Goal: Information Seeking & Learning: Compare options

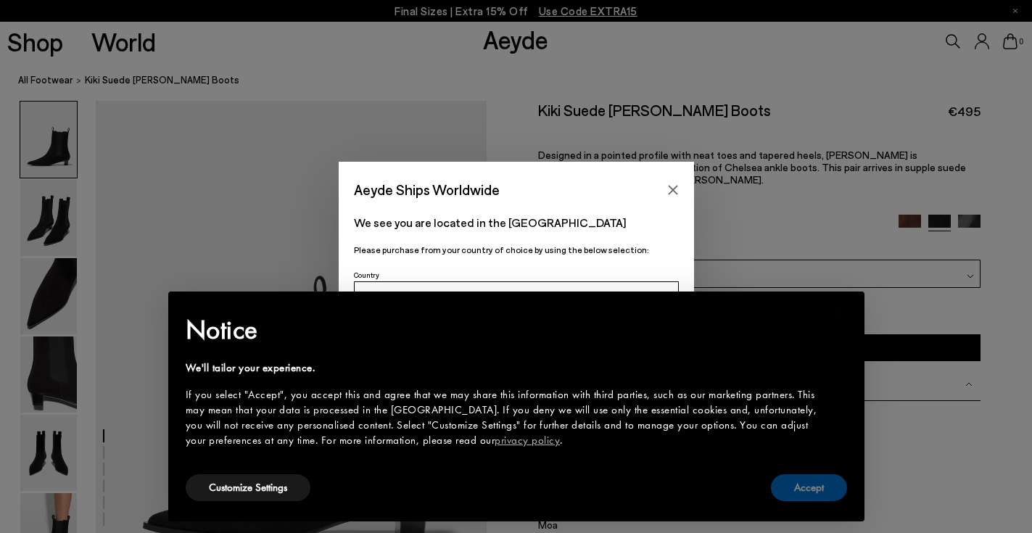
click at [810, 489] on button "Accept" at bounding box center [809, 488] width 76 height 27
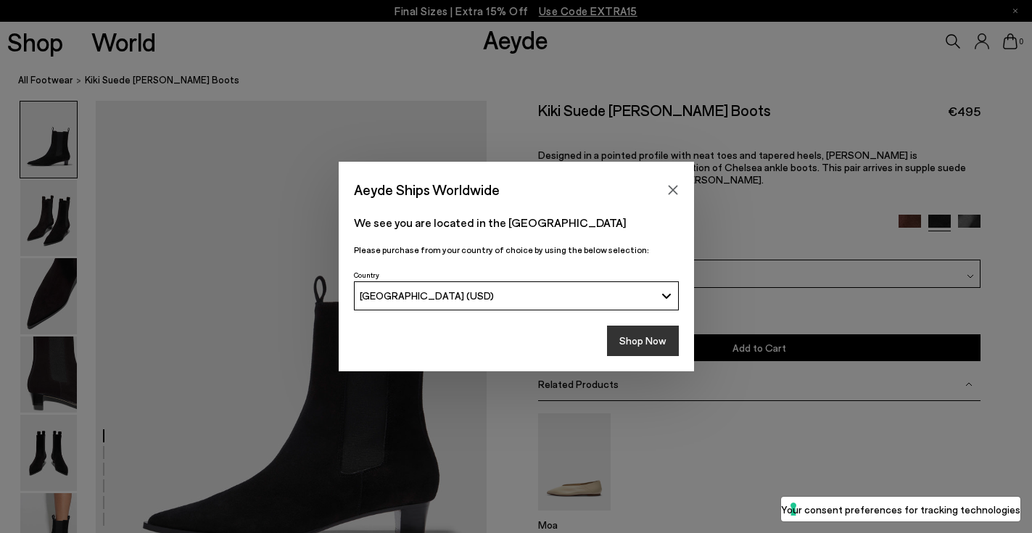
click at [644, 345] on button "Shop Now" at bounding box center [643, 341] width 72 height 30
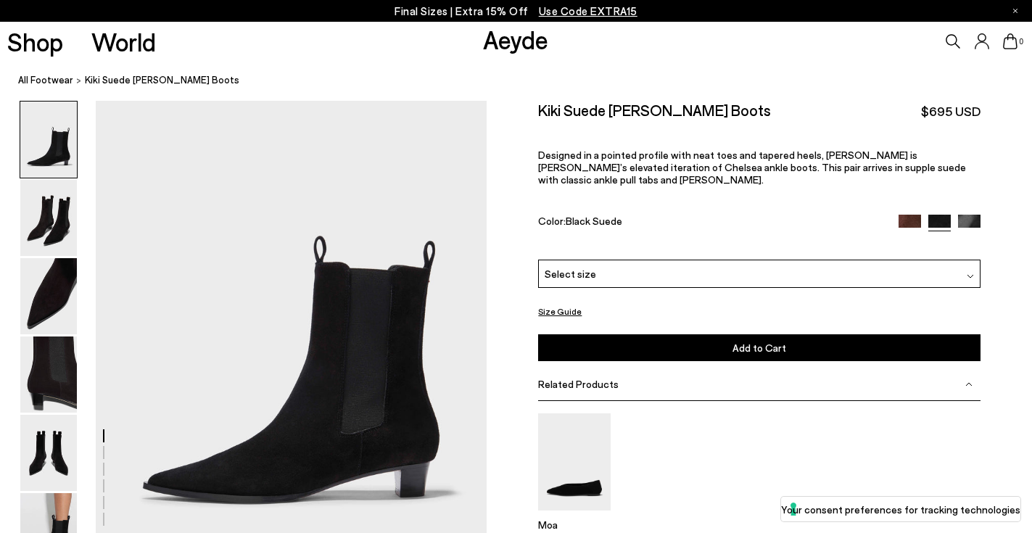
scroll to position [44, 0]
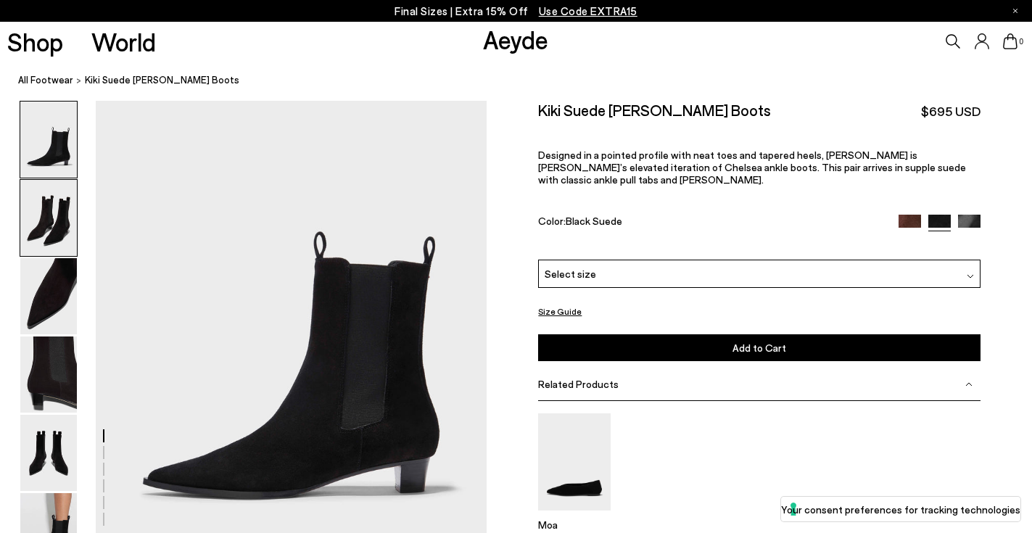
click at [54, 230] on img at bounding box center [48, 218] width 57 height 76
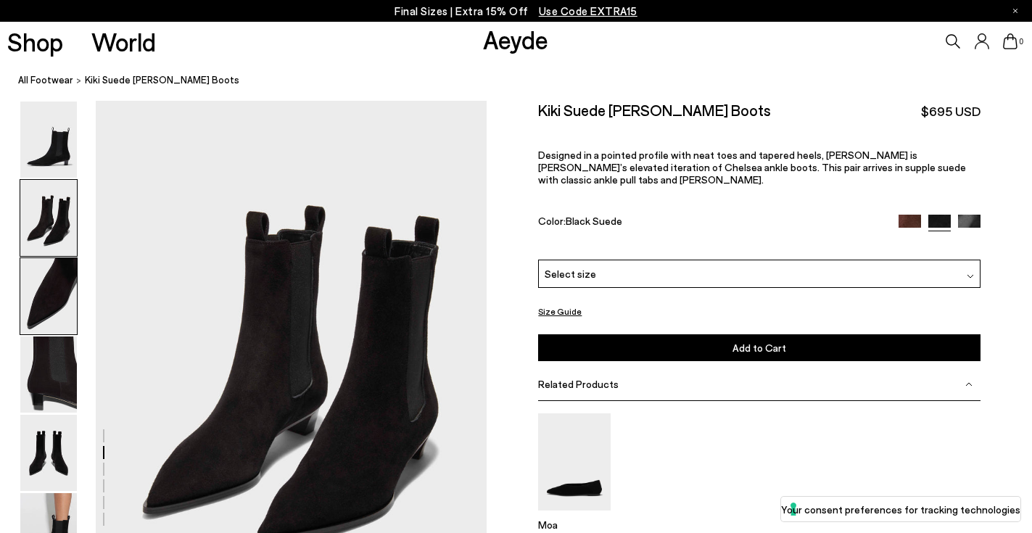
click at [48, 298] on img at bounding box center [48, 296] width 57 height 76
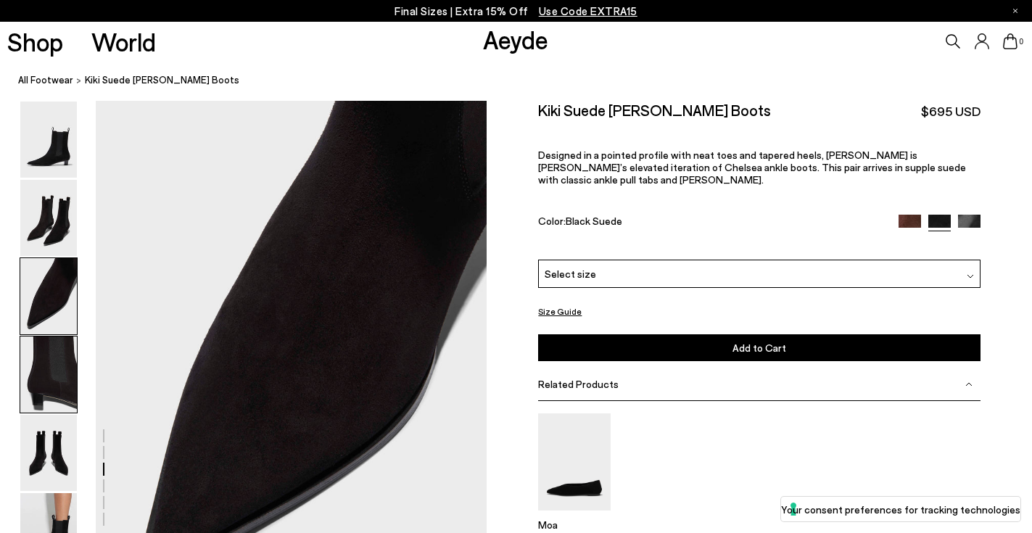
click at [35, 375] on img at bounding box center [48, 375] width 57 height 76
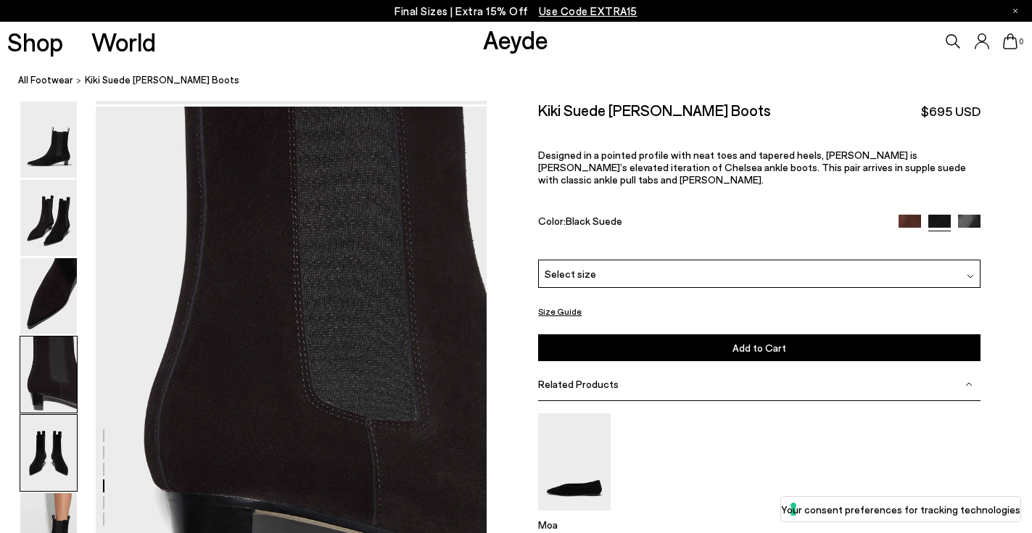
click at [43, 437] on img at bounding box center [48, 453] width 57 height 76
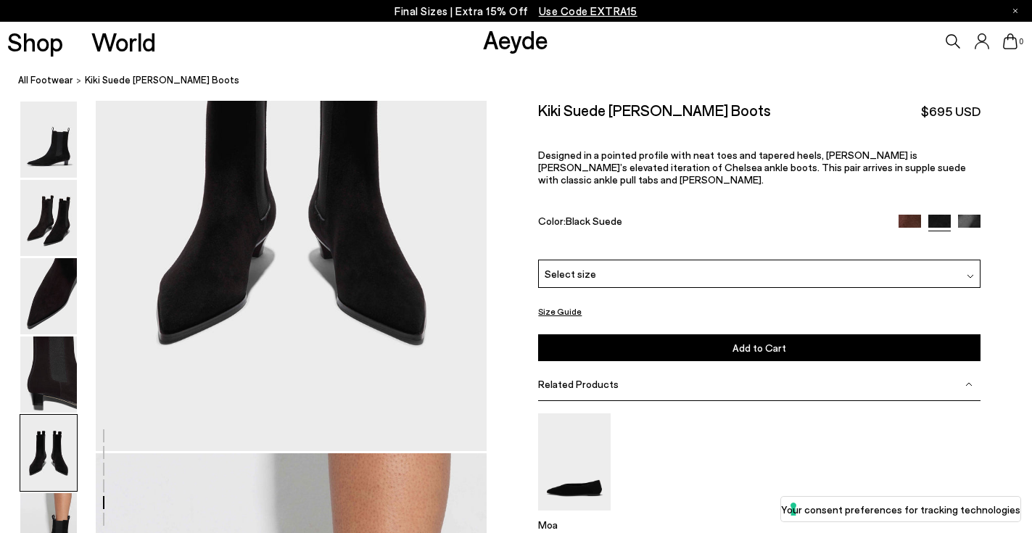
click at [59, 493] on div at bounding box center [49, 532] width 58 height 78
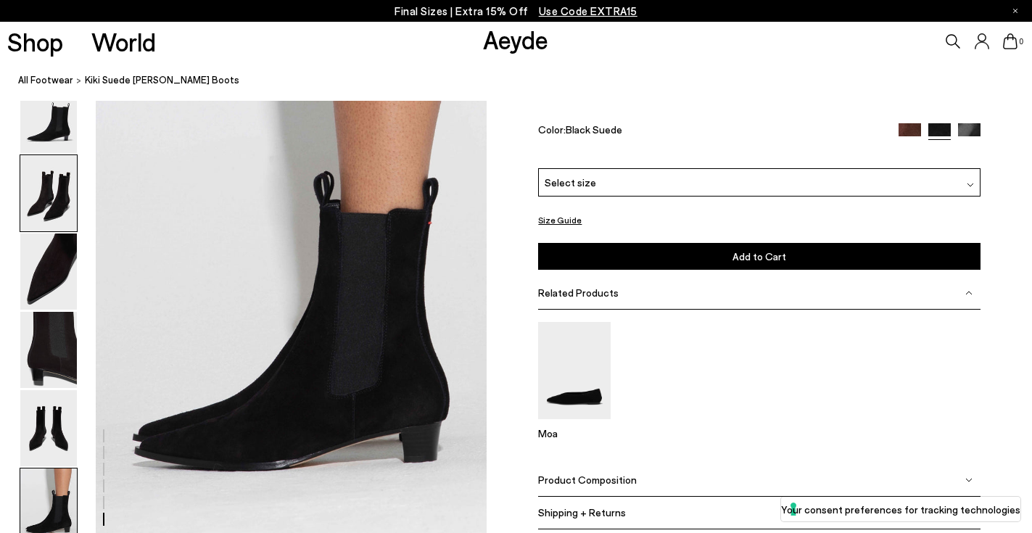
scroll to position [2693, 0]
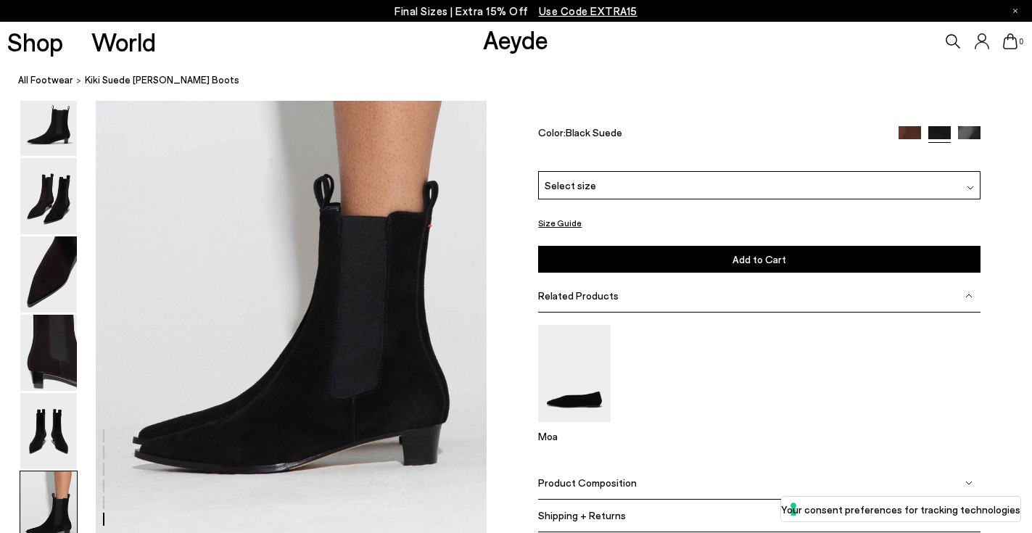
click at [911, 149] on img at bounding box center [910, 137] width 22 height 22
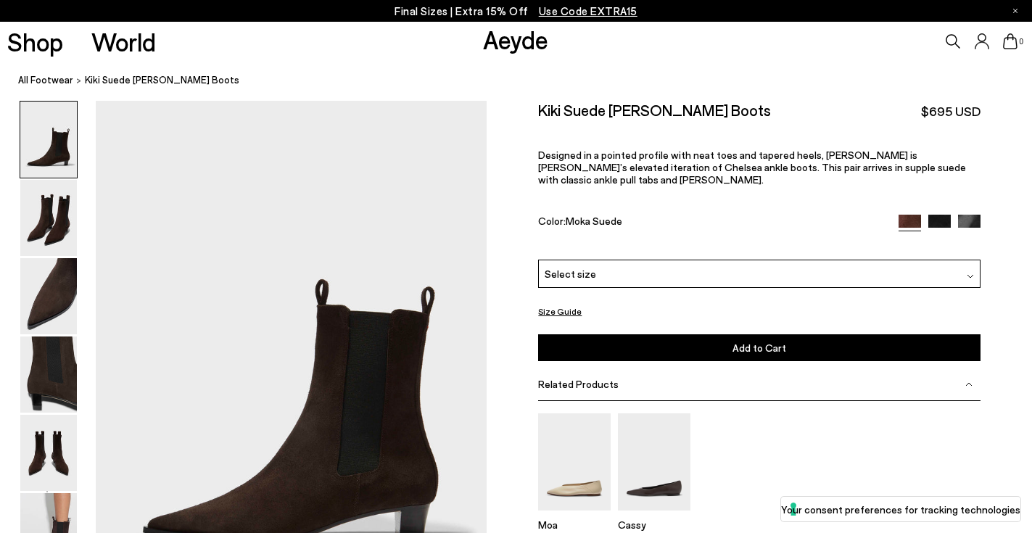
click at [965, 151] on p "Designed in a pointed profile with neat toes and tapered heels, [PERSON_NAME] i…" at bounding box center [759, 167] width 442 height 37
click at [966, 199] on div "Kiki Suede Chelsea Boots $695 USD Designed in a pointed profile with neat toes …" at bounding box center [759, 180] width 442 height 159
click at [966, 215] on img at bounding box center [969, 226] width 22 height 22
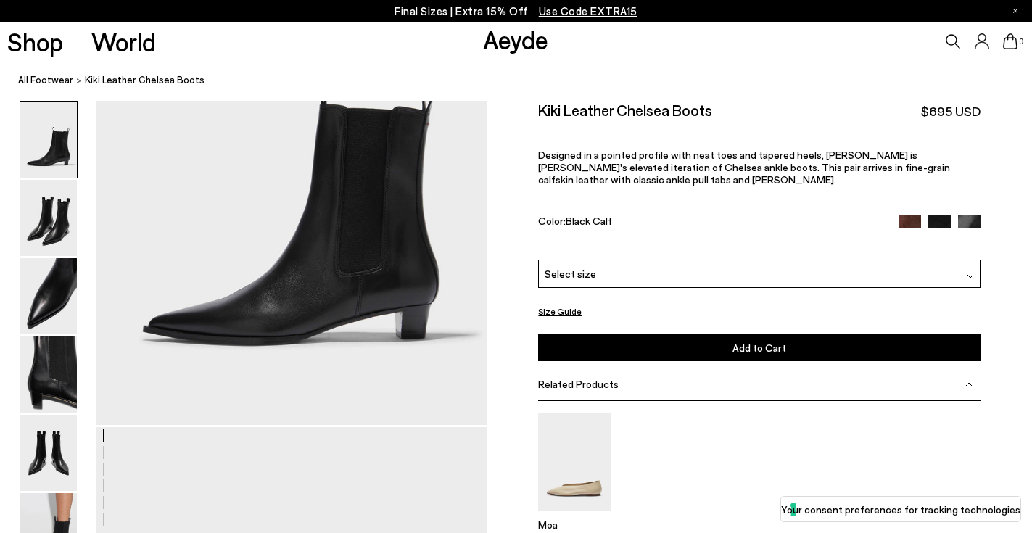
scroll to position [194, 0]
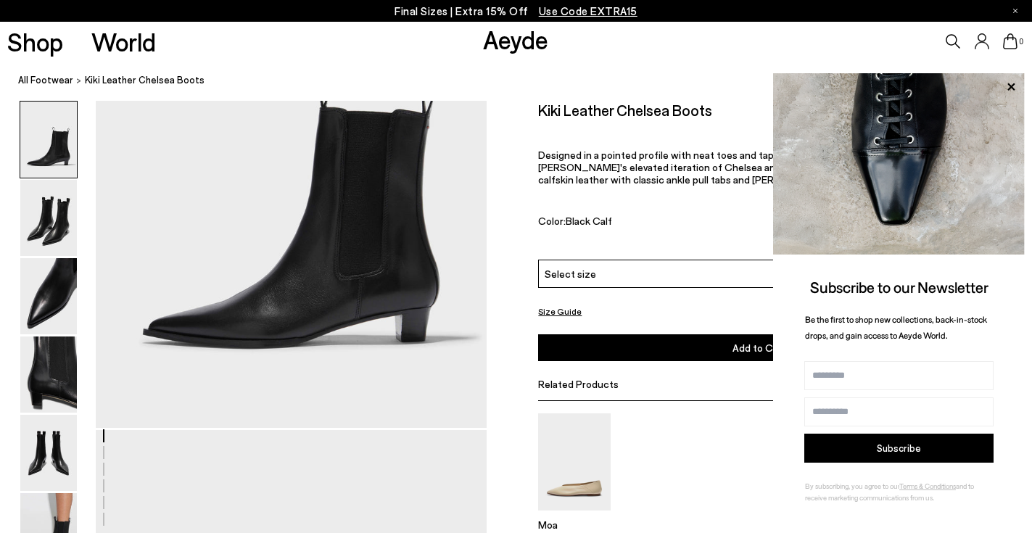
click at [704, 472] on div "Moa" at bounding box center [759, 478] width 442 height 129
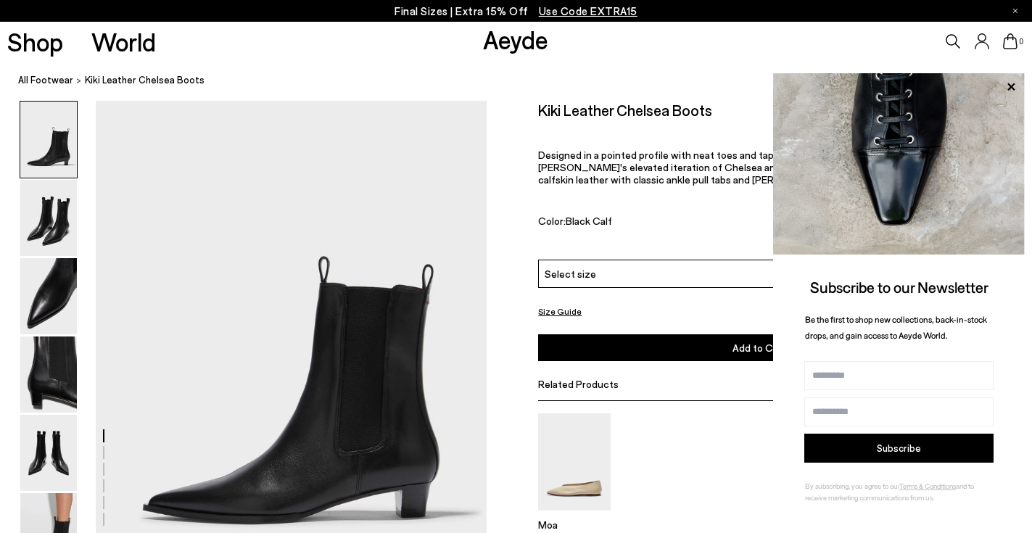
scroll to position [0, 0]
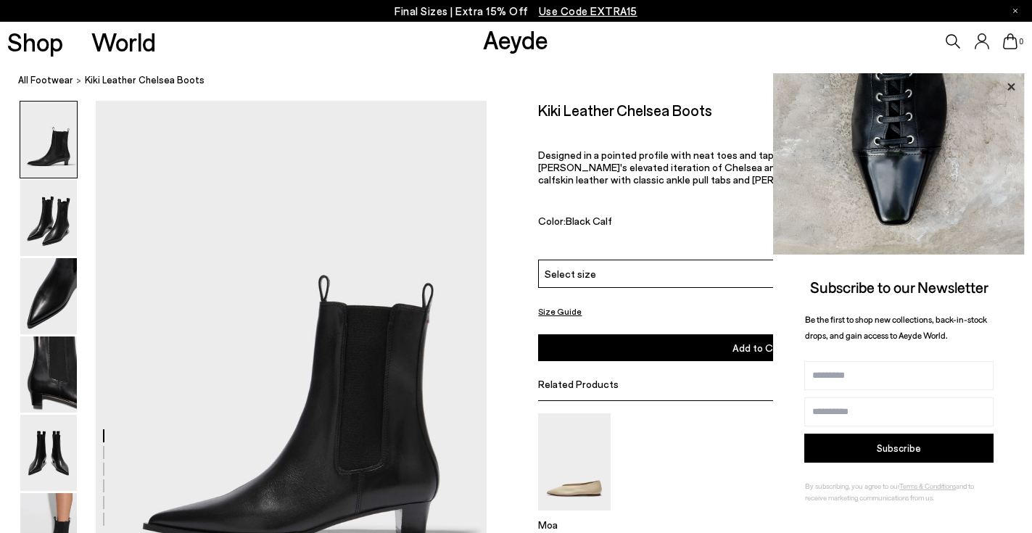
click at [1017, 89] on icon at bounding box center [1011, 87] width 19 height 19
click at [1014, 87] on icon at bounding box center [1011, 87] width 19 height 19
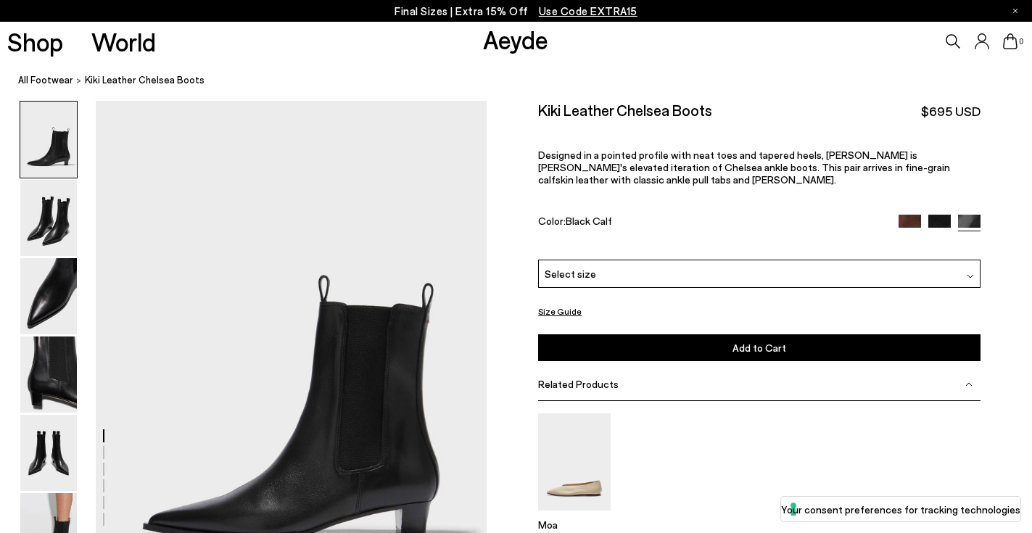
click at [922, 215] on div at bounding box center [940, 223] width 82 height 17
click at [916, 215] on img at bounding box center [910, 226] width 22 height 22
